Goal: Information Seeking & Learning: Learn about a topic

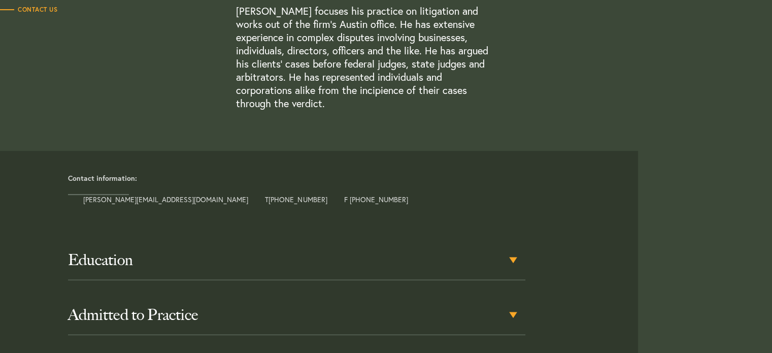
scroll to position [388, 0]
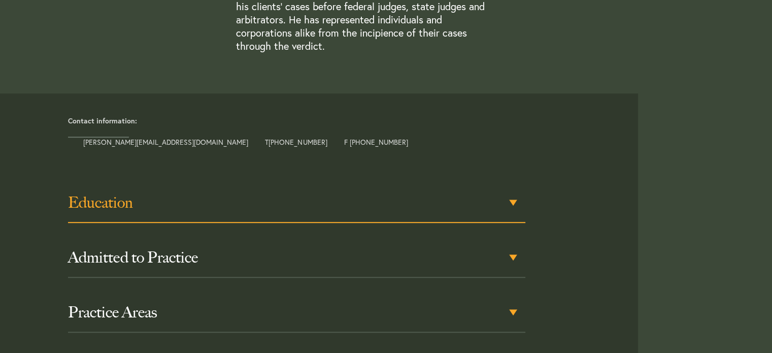
click at [514, 188] on div "Education" at bounding box center [297, 203] width 458 height 40
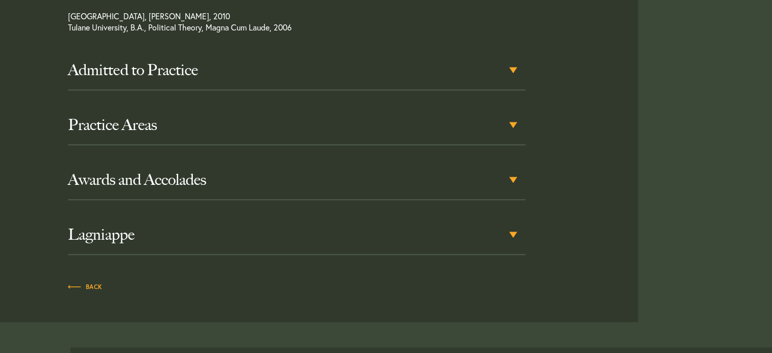
scroll to position [622, 0]
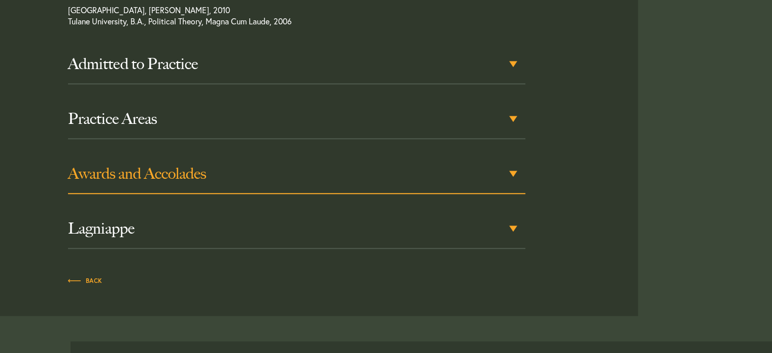
click at [515, 158] on div "Awards and Accolades" at bounding box center [297, 174] width 458 height 40
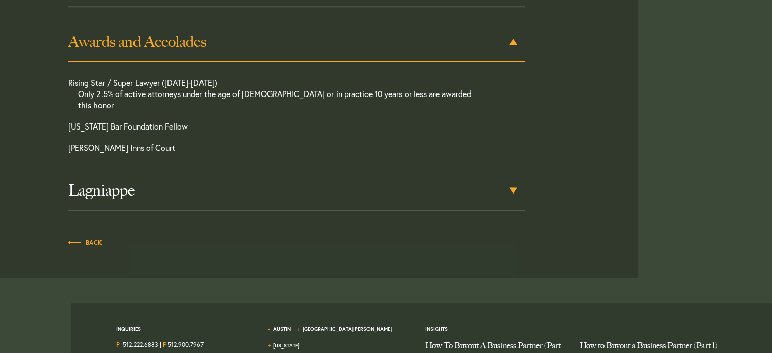
scroll to position [775, 0]
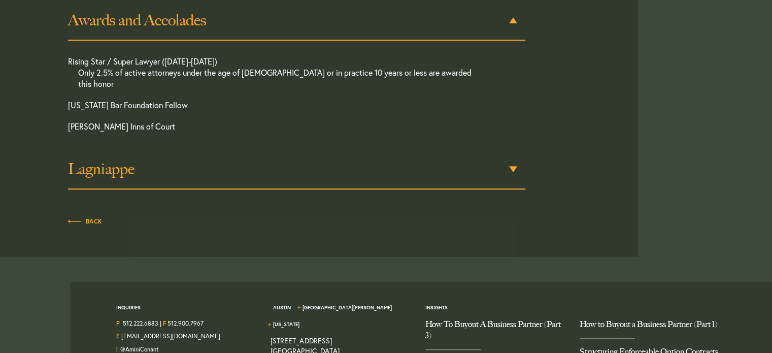
click at [514, 150] on div "Lagniappe" at bounding box center [297, 170] width 458 height 40
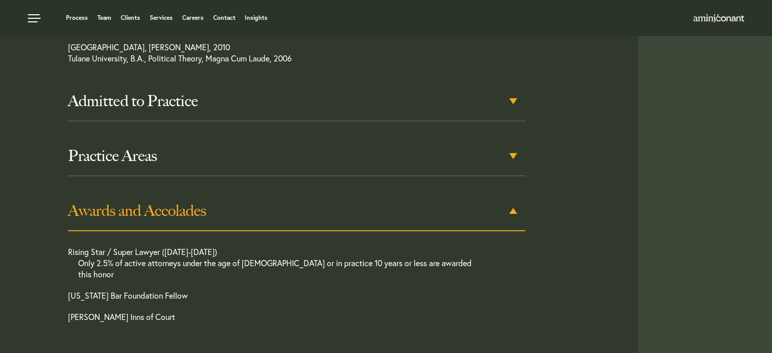
scroll to position [583, 0]
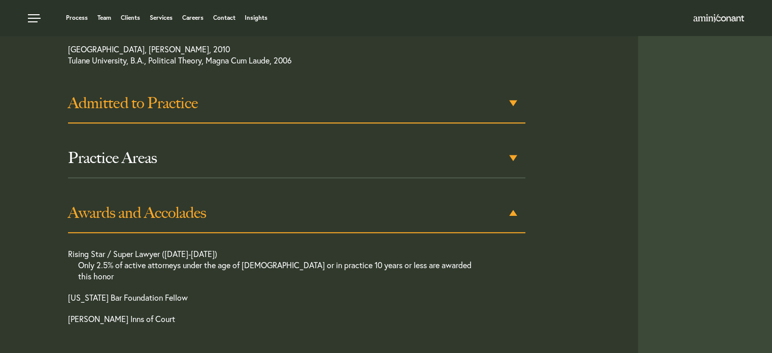
click at [512, 94] on h3 "Admitted to Practice" at bounding box center [297, 103] width 458 height 18
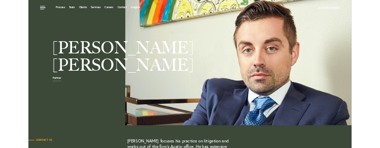
scroll to position [41, 0]
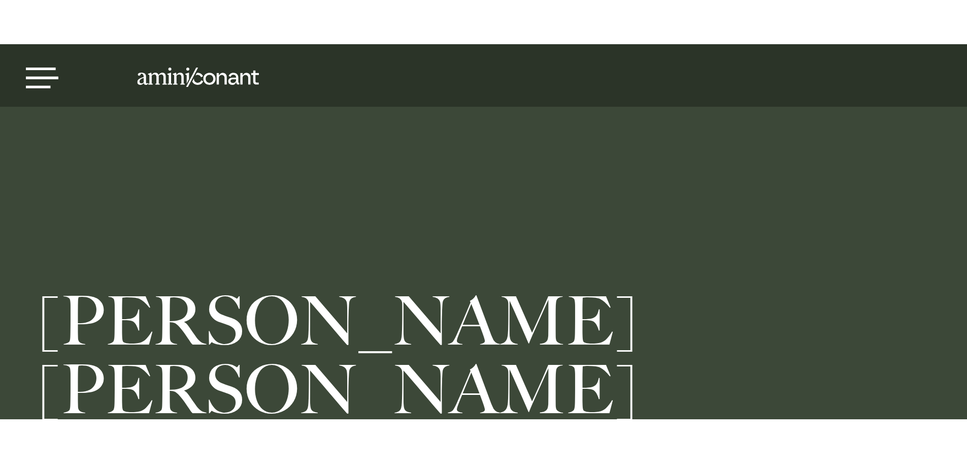
scroll to position [42, 0]
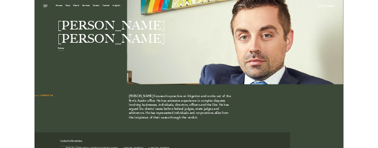
scroll to position [77, 0]
